Goal: Task Accomplishment & Management: Use online tool/utility

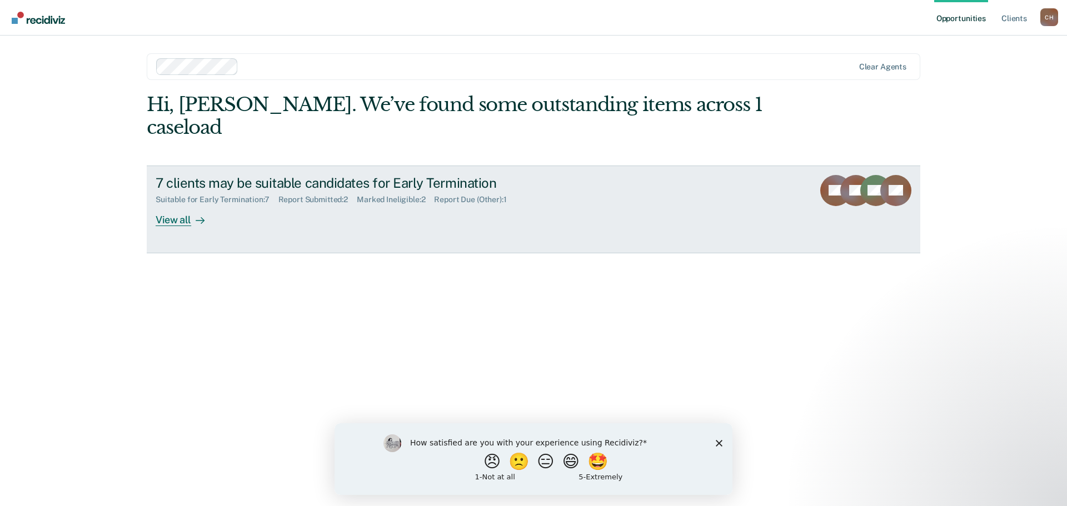
click at [168, 204] on div "View all" at bounding box center [187, 215] width 62 height 22
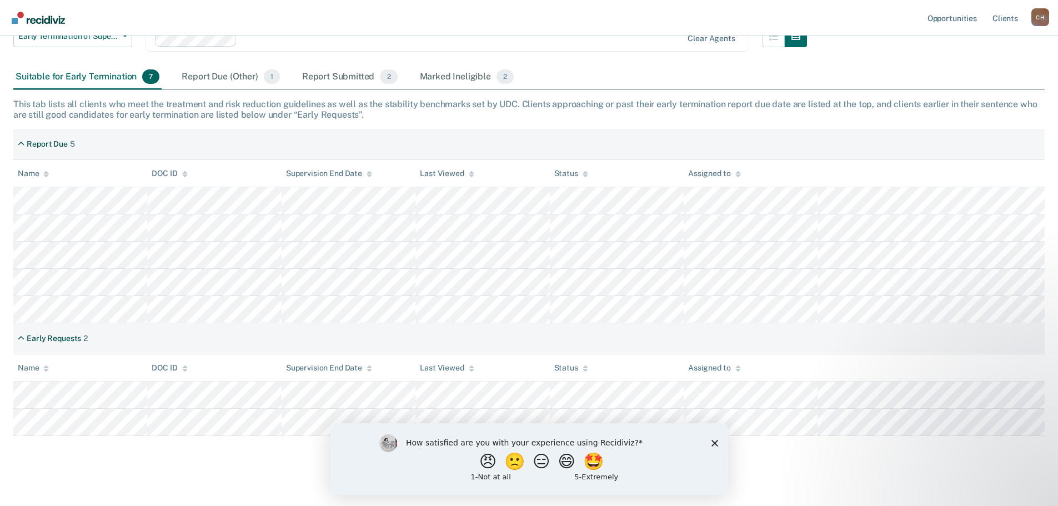
scroll to position [134, 0]
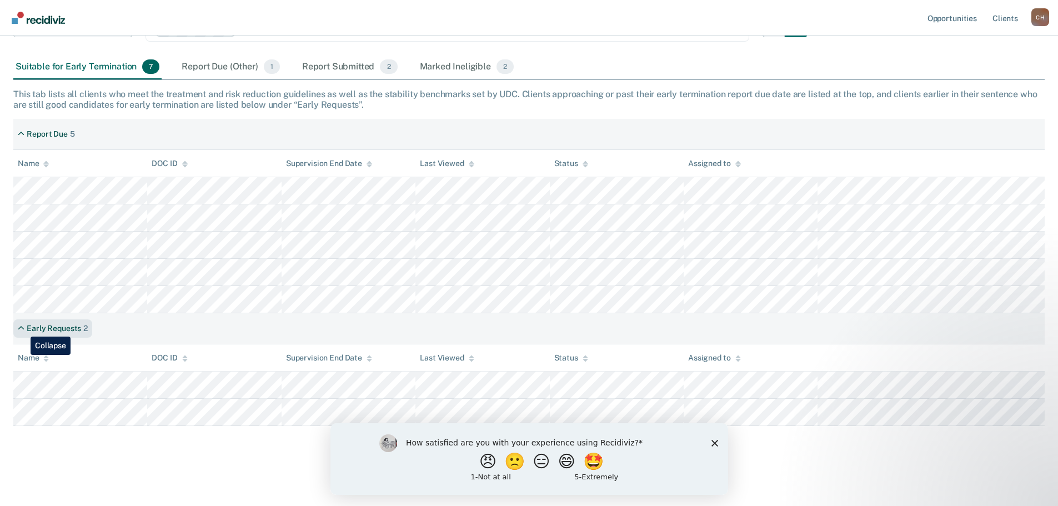
click at [22, 328] on icon at bounding box center [21, 328] width 7 height 9
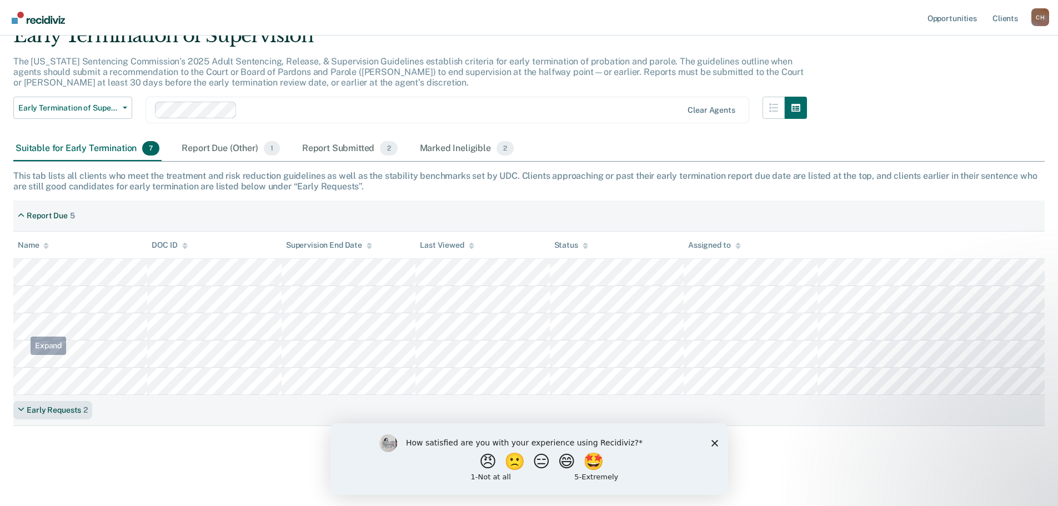
scroll to position [52, 0]
click at [24, 408] on icon at bounding box center [21, 409] width 7 height 9
